Goal: Task Accomplishment & Management: Complete application form

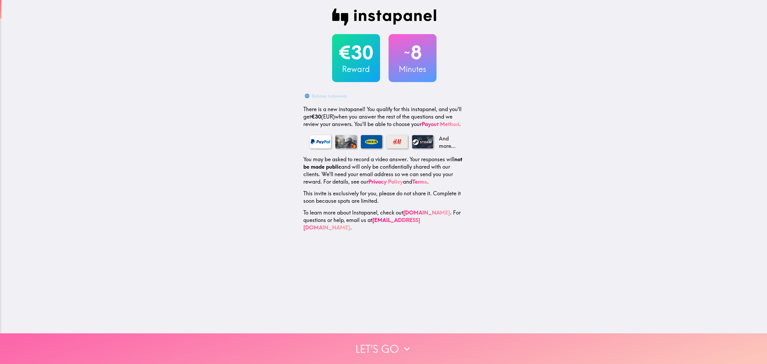
click at [399, 335] on button "Let's go" at bounding box center [383, 348] width 767 height 31
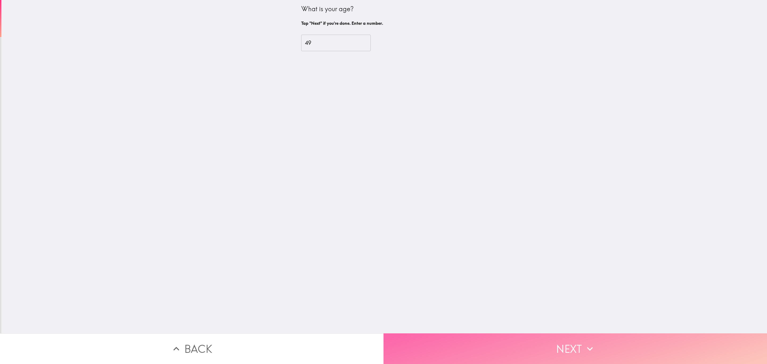
click at [573, 350] on button "Next" at bounding box center [576, 348] width 384 height 31
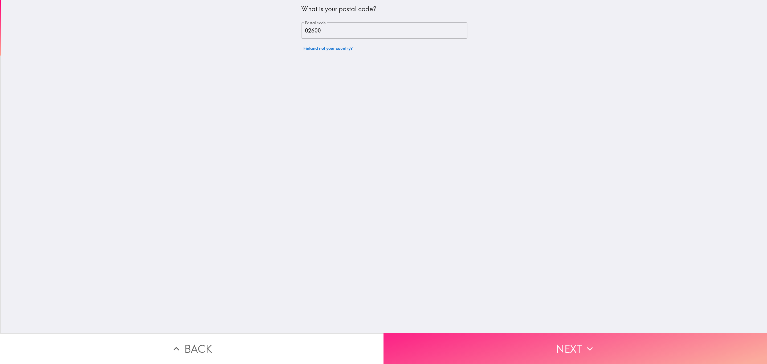
click at [573, 350] on button "Next" at bounding box center [576, 348] width 384 height 31
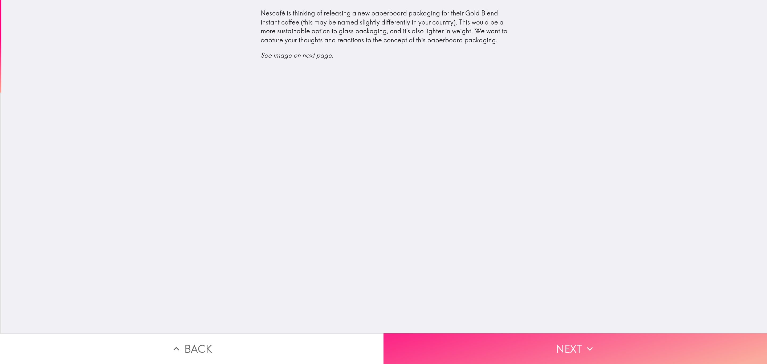
click at [573, 349] on button "Next" at bounding box center [576, 348] width 384 height 31
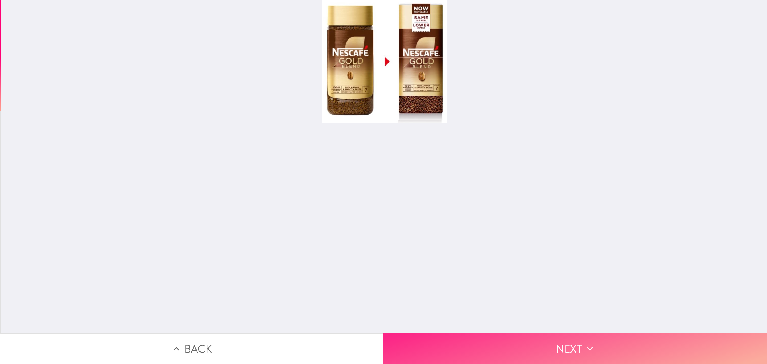
click at [584, 343] on icon "button" at bounding box center [590, 349] width 12 height 12
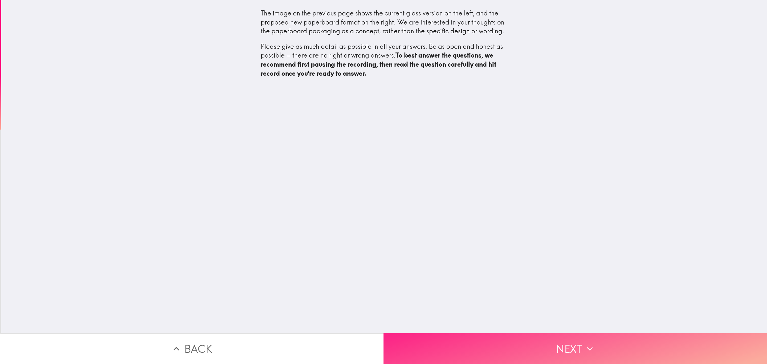
click at [584, 343] on icon "button" at bounding box center [590, 349] width 12 height 12
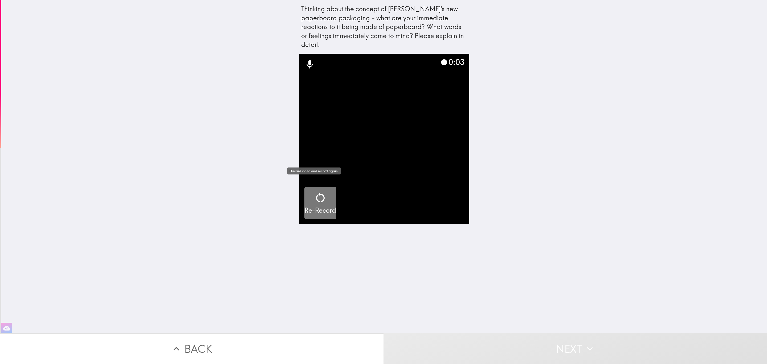
click at [309, 202] on div "Re-Record" at bounding box center [321, 203] width 32 height 24
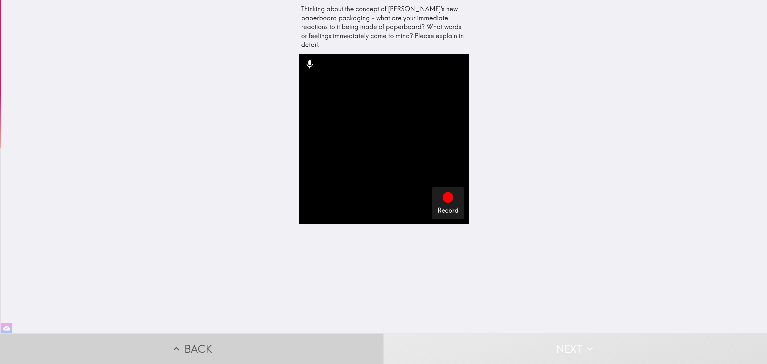
click at [194, 340] on button "Back" at bounding box center [192, 348] width 384 height 31
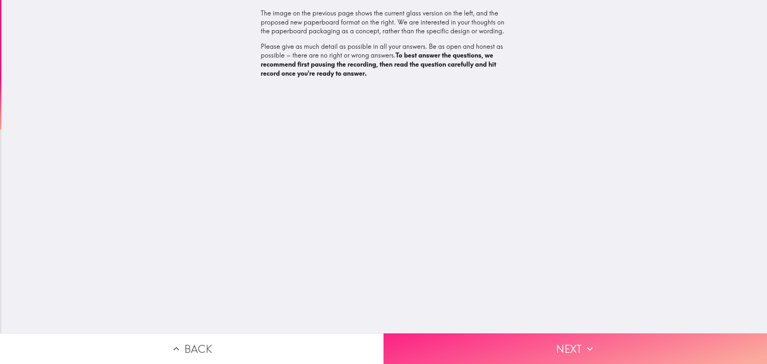
click at [564, 345] on button "Next" at bounding box center [576, 348] width 384 height 31
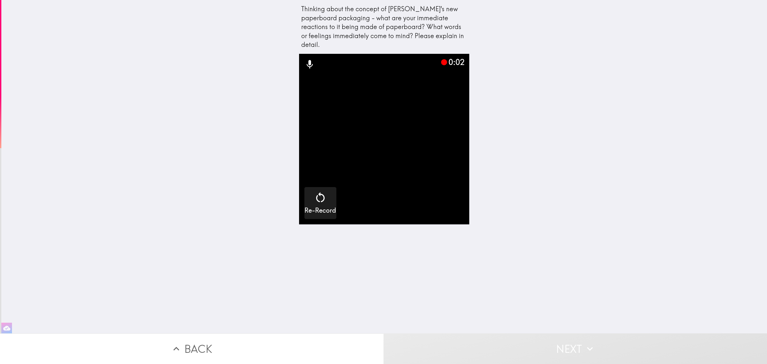
click at [433, 188] on video "button" at bounding box center [384, 139] width 171 height 171
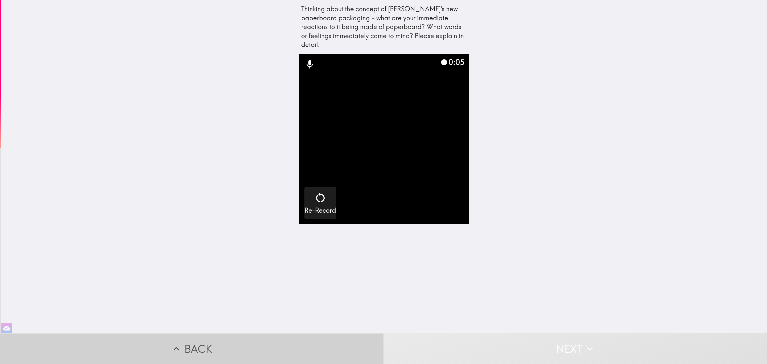
click at [221, 345] on button "Back" at bounding box center [192, 348] width 384 height 31
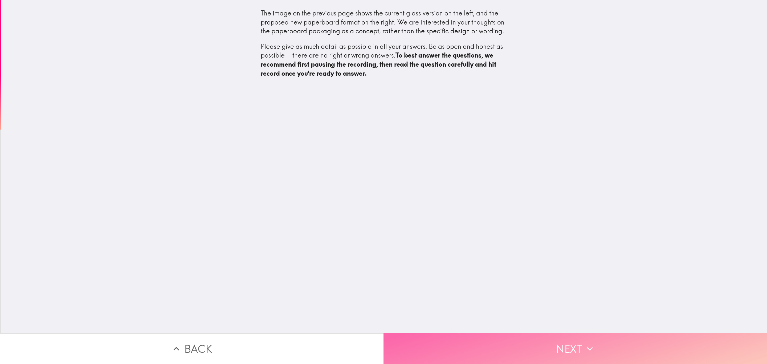
click at [570, 344] on button "Next" at bounding box center [576, 348] width 384 height 31
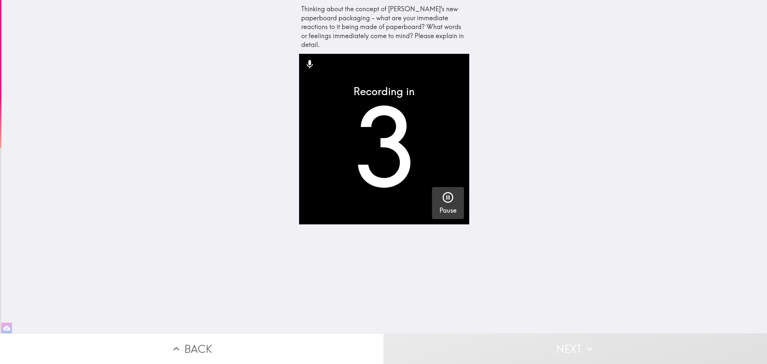
click at [444, 191] on icon "button" at bounding box center [448, 197] width 13 height 13
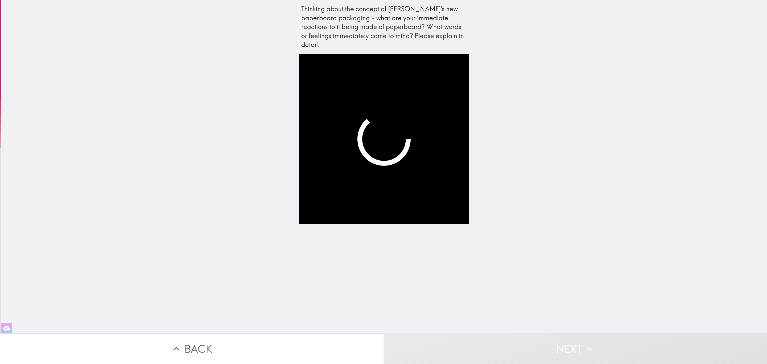
click at [426, 177] on video "button" at bounding box center [384, 139] width 171 height 171
click at [403, 136] on video "button" at bounding box center [384, 139] width 171 height 171
click at [577, 341] on button "Next" at bounding box center [576, 348] width 384 height 31
click at [382, 85] on video "button" at bounding box center [384, 139] width 171 height 171
click at [382, 134] on video "button" at bounding box center [384, 139] width 171 height 171
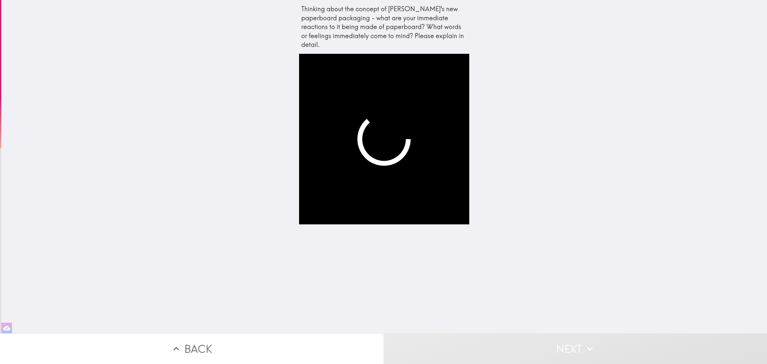
click at [361, 221] on div at bounding box center [384, 194] width 171 height 280
drag, startPoint x: 386, startPoint y: 107, endPoint x: 379, endPoint y: 90, distance: 19.1
click at [382, 102] on video "button" at bounding box center [384, 139] width 171 height 171
click at [334, 22] on div "Thinking about the concept of Nescafé's new paperboard packaging - what are you…" at bounding box center [384, 27] width 166 height 45
click at [566, 348] on button "Next" at bounding box center [576, 348] width 384 height 31
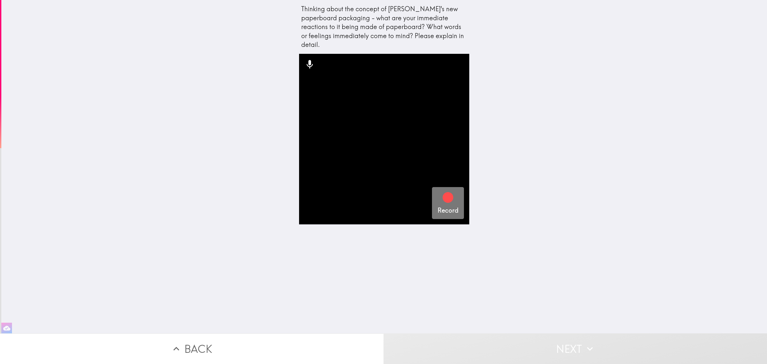
click at [443, 192] on icon "button" at bounding box center [448, 197] width 11 height 11
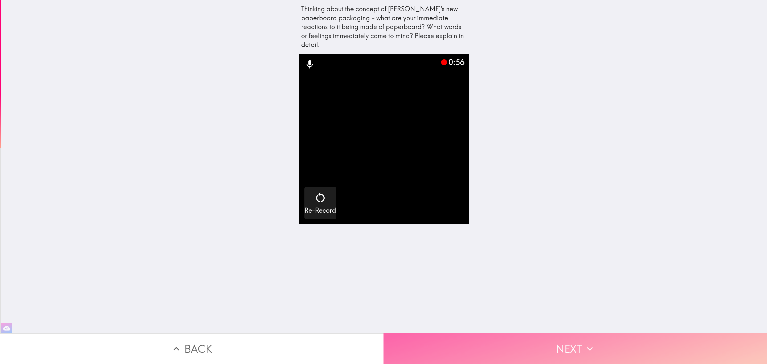
click at [553, 347] on button "Next" at bounding box center [576, 348] width 384 height 31
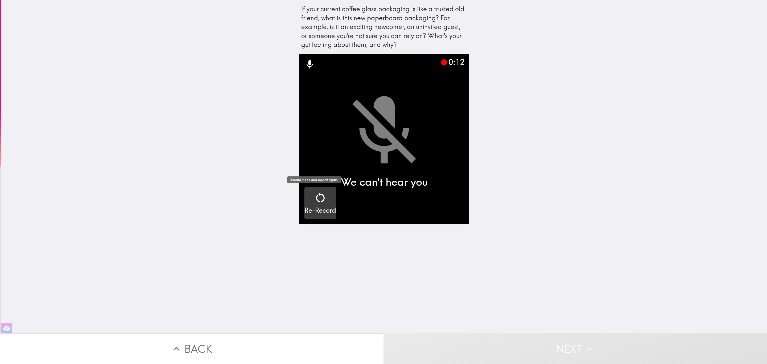
click at [317, 197] on icon "button" at bounding box center [320, 197] width 13 height 13
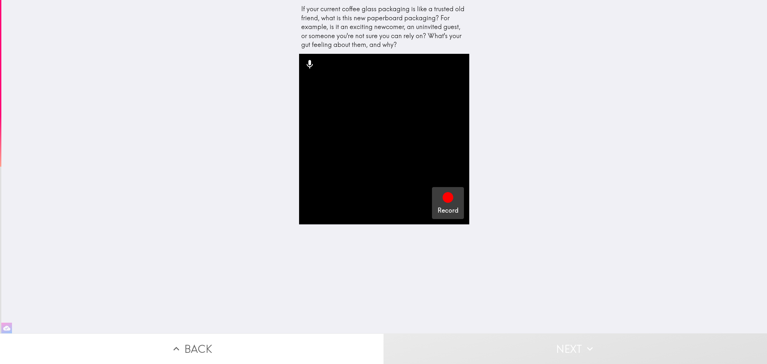
click at [442, 205] on div "button" at bounding box center [448, 198] width 13 height 15
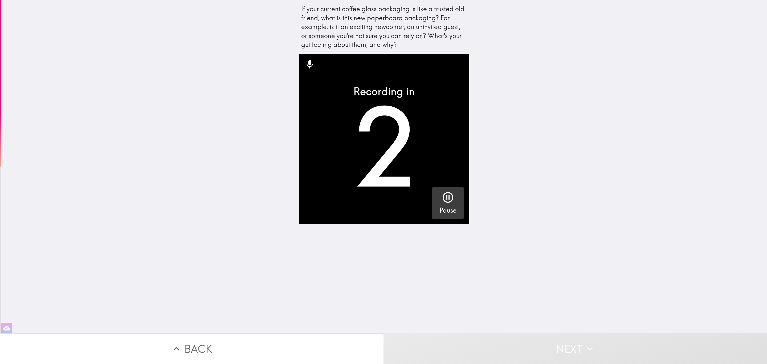
click at [444, 195] on icon "button" at bounding box center [448, 197] width 13 height 13
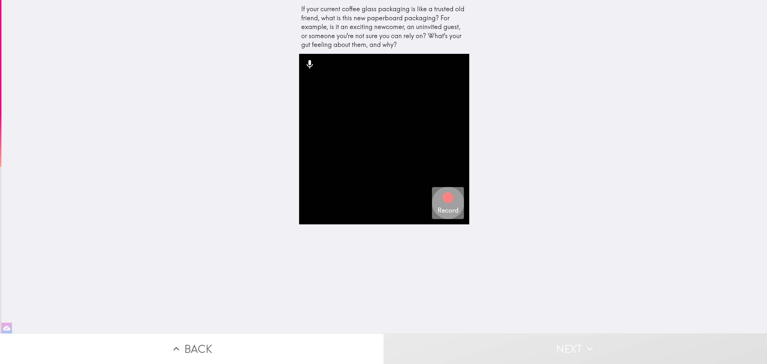
click at [449, 201] on div "Record" at bounding box center [448, 203] width 21 height 24
click at [571, 341] on button "Next" at bounding box center [576, 348] width 384 height 31
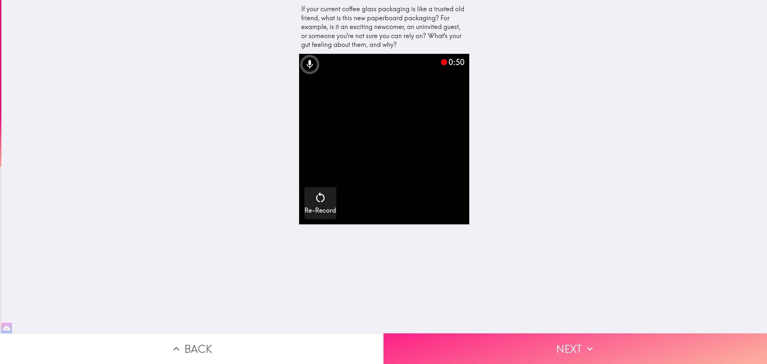
click at [557, 344] on button "Next" at bounding box center [576, 348] width 384 height 31
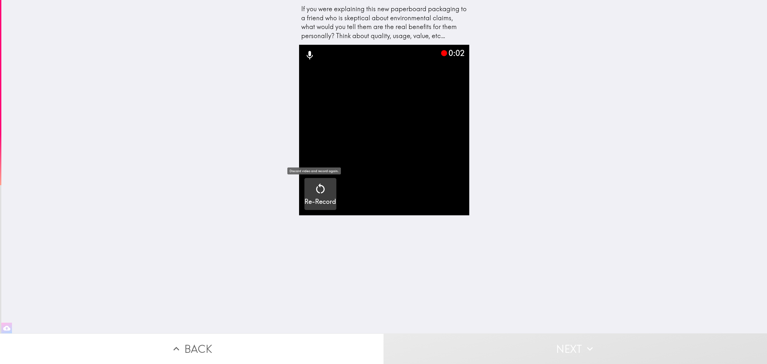
click at [317, 191] on icon "button" at bounding box center [320, 188] width 9 height 10
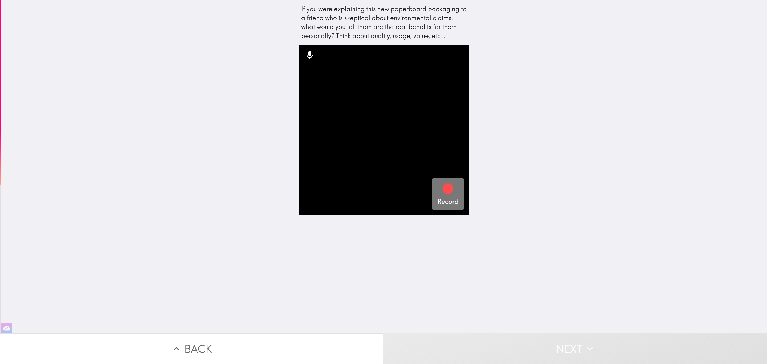
click at [444, 193] on icon "button" at bounding box center [448, 188] width 11 height 11
click at [566, 348] on button "Next" at bounding box center [576, 348] width 384 height 31
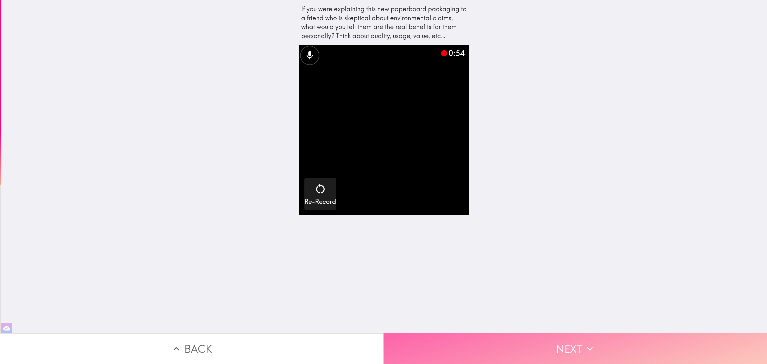
click at [566, 348] on button "Next" at bounding box center [576, 348] width 384 height 31
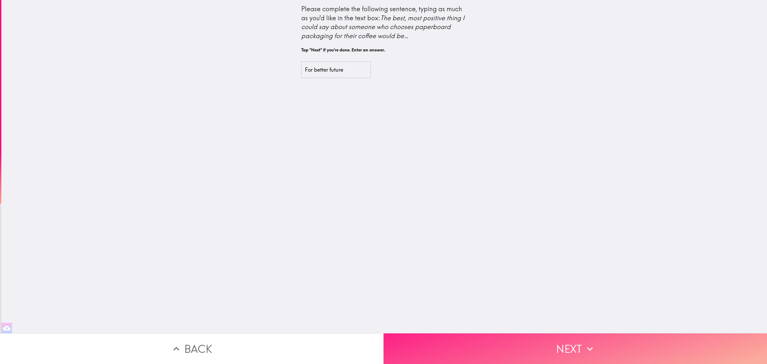
click at [584, 343] on icon "button" at bounding box center [590, 349] width 12 height 12
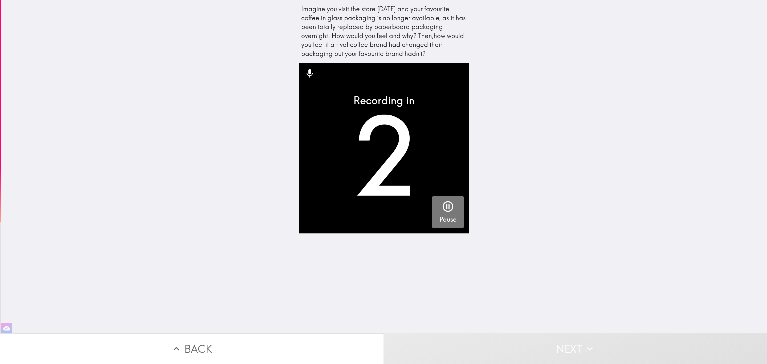
click at [445, 211] on icon "button" at bounding box center [448, 206] width 11 height 11
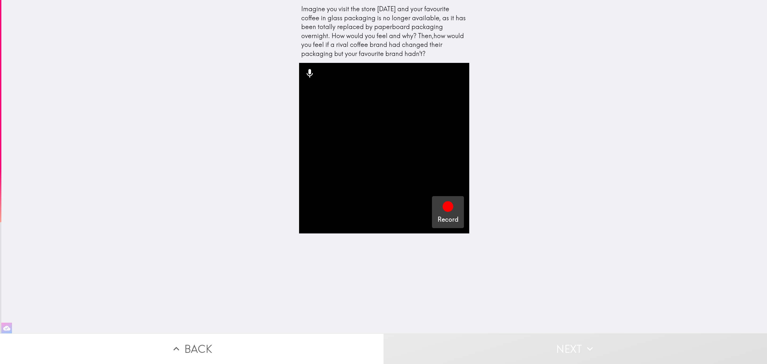
click at [444, 213] on icon "button" at bounding box center [448, 206] width 13 height 13
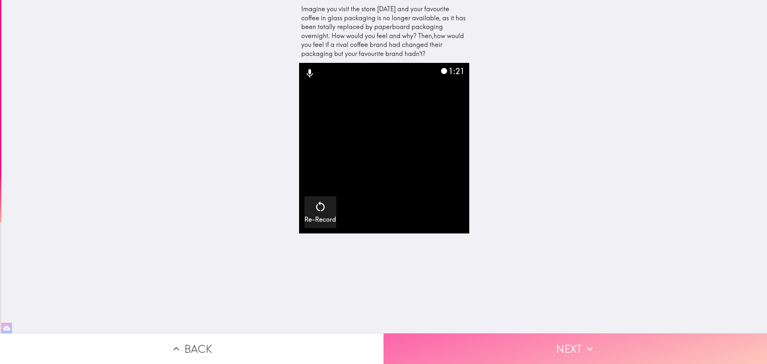
click at [552, 346] on button "Next" at bounding box center [576, 348] width 384 height 31
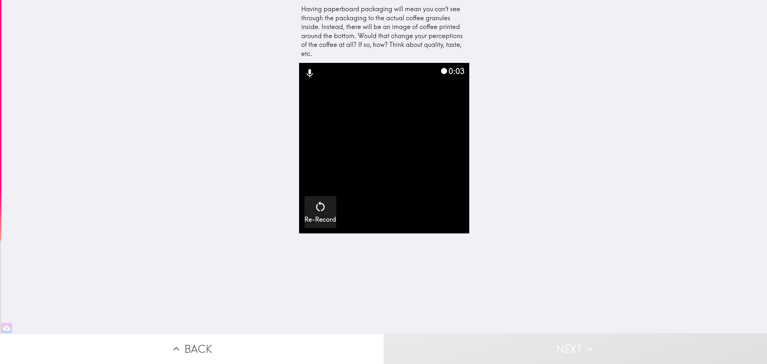
click at [427, 210] on video "button" at bounding box center [384, 148] width 171 height 171
click at [314, 207] on icon "button" at bounding box center [320, 206] width 13 height 13
click at [451, 210] on div "Record" at bounding box center [448, 212] width 21 height 24
click at [560, 342] on button "Next" at bounding box center [576, 348] width 384 height 31
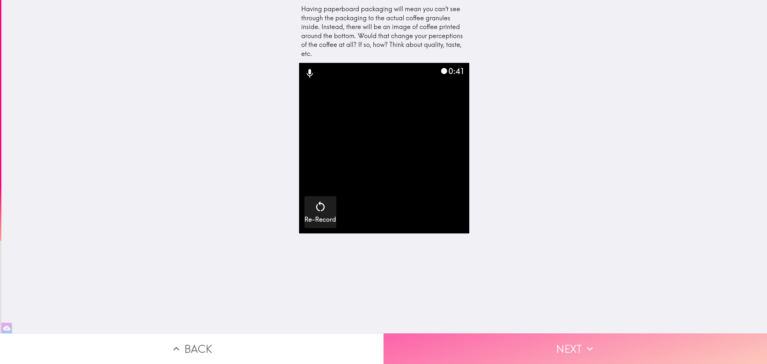
click at [549, 343] on button "Next" at bounding box center [576, 348] width 384 height 31
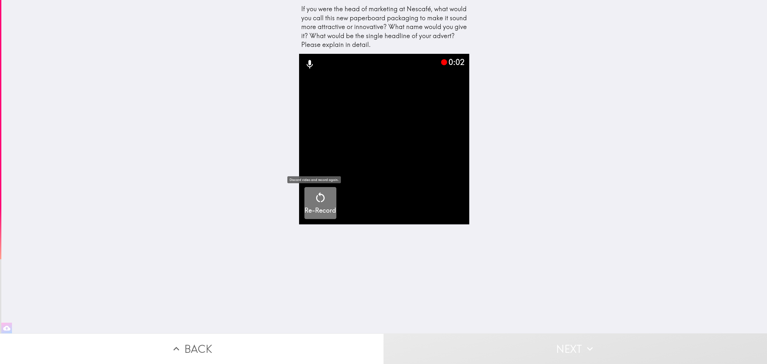
click at [316, 199] on icon "button" at bounding box center [320, 197] width 9 height 10
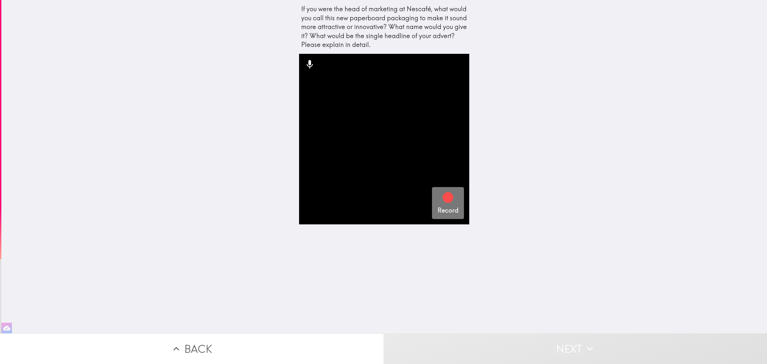
click at [444, 197] on icon "button" at bounding box center [448, 197] width 11 height 11
click at [568, 349] on button "Next" at bounding box center [576, 348] width 384 height 31
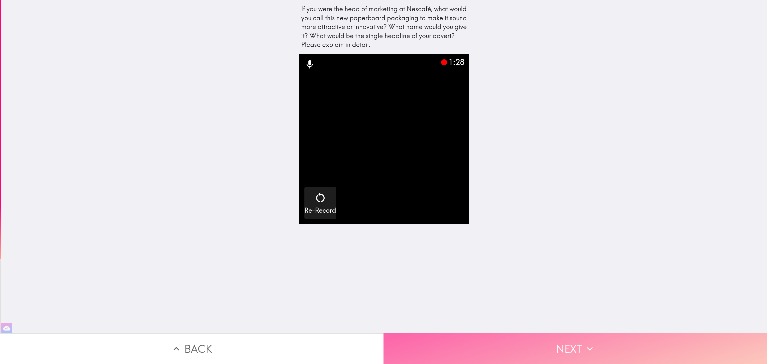
click at [568, 349] on button "Next" at bounding box center [576, 348] width 384 height 31
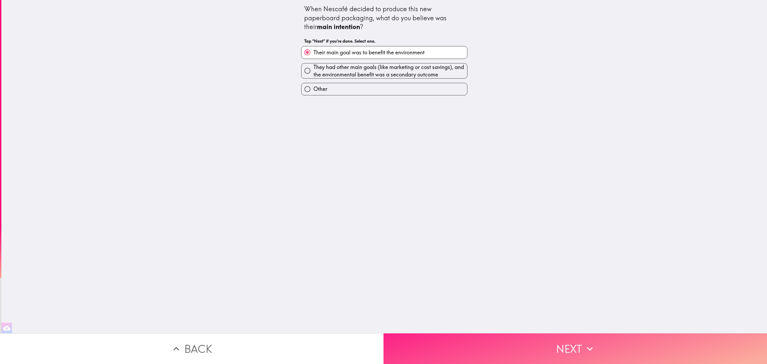
click at [568, 349] on button "Next" at bounding box center [576, 348] width 384 height 31
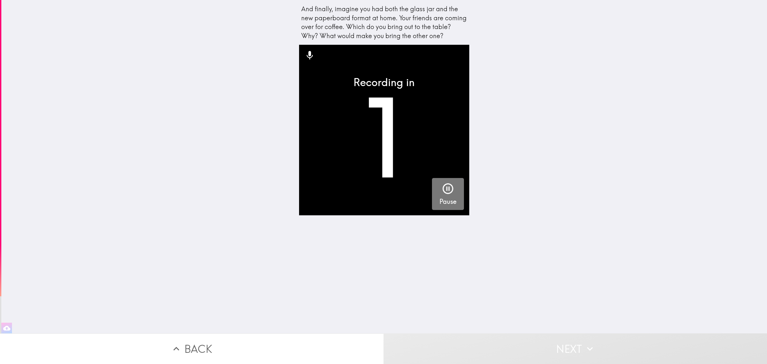
click at [441, 197] on h5 "Pause" at bounding box center [448, 201] width 17 height 9
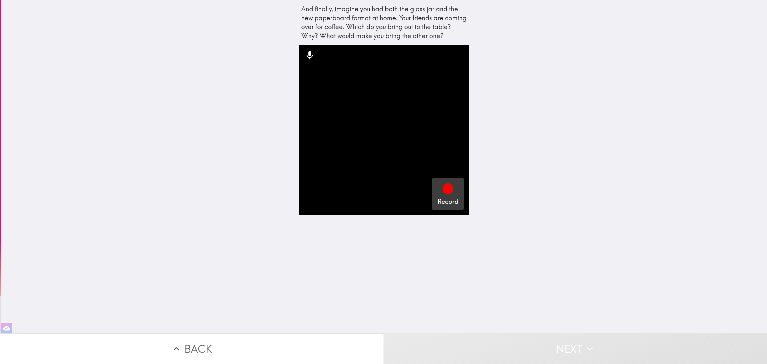
click at [448, 192] on icon "button" at bounding box center [448, 188] width 13 height 13
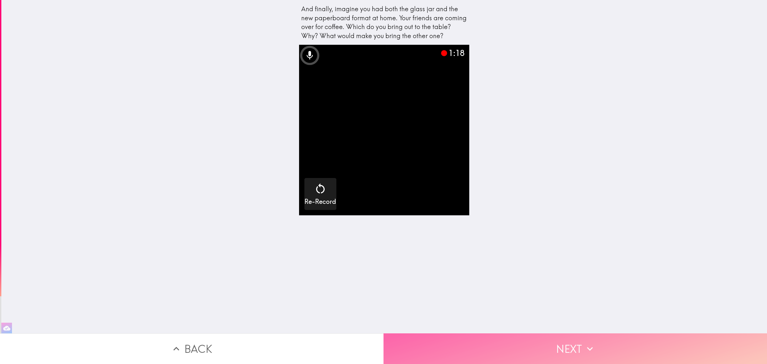
click at [554, 342] on button "Next" at bounding box center [576, 348] width 384 height 31
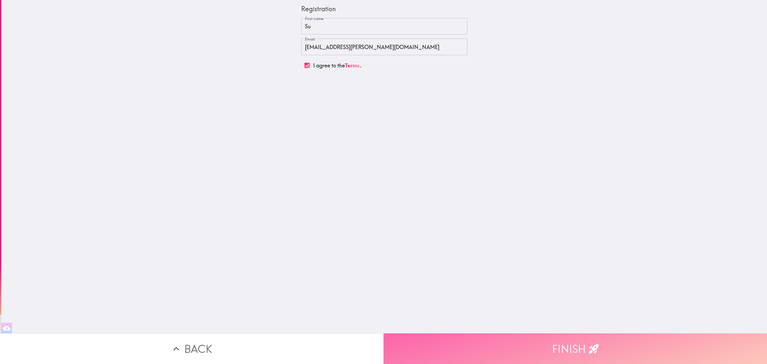
click at [552, 342] on button "Finish" at bounding box center [576, 348] width 384 height 31
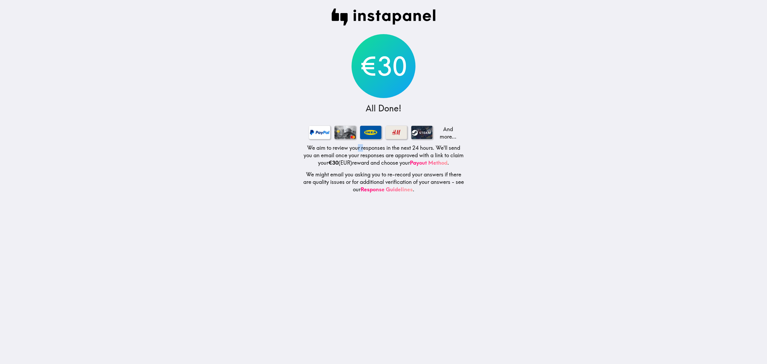
drag, startPoint x: 355, startPoint y: 151, endPoint x: 370, endPoint y: 151, distance: 15.2
click at [360, 151] on h5 "We aim to review your responses in the next 24 hours. We'll send you an email o…" at bounding box center [384, 155] width 162 height 22
